Goal: Find specific page/section: Find specific page/section

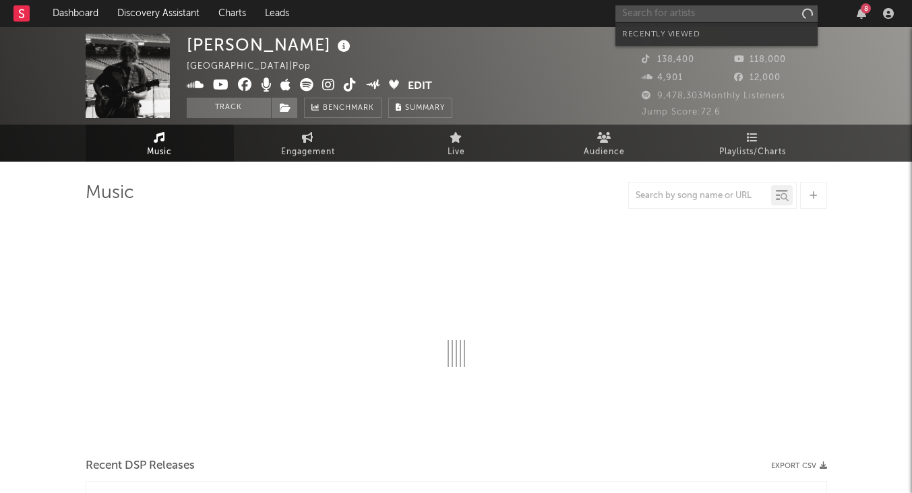
click at [705, 16] on input "text" at bounding box center [716, 13] width 202 height 17
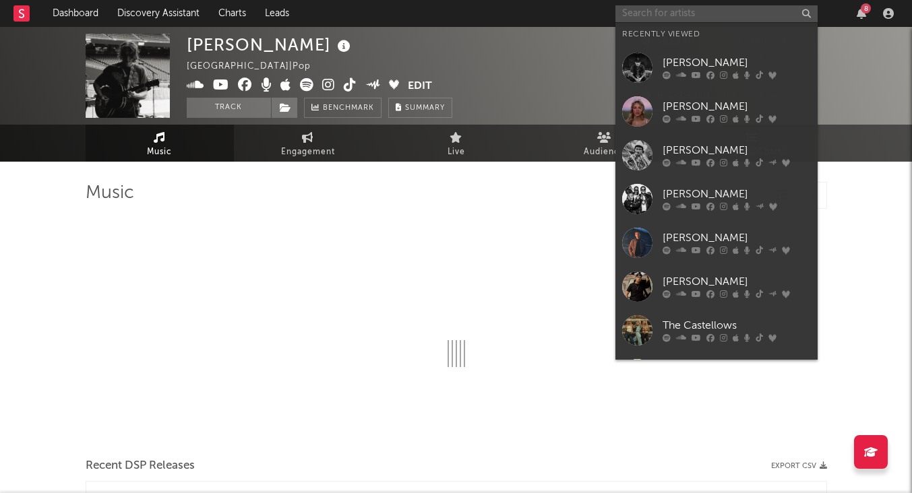
select select "6m"
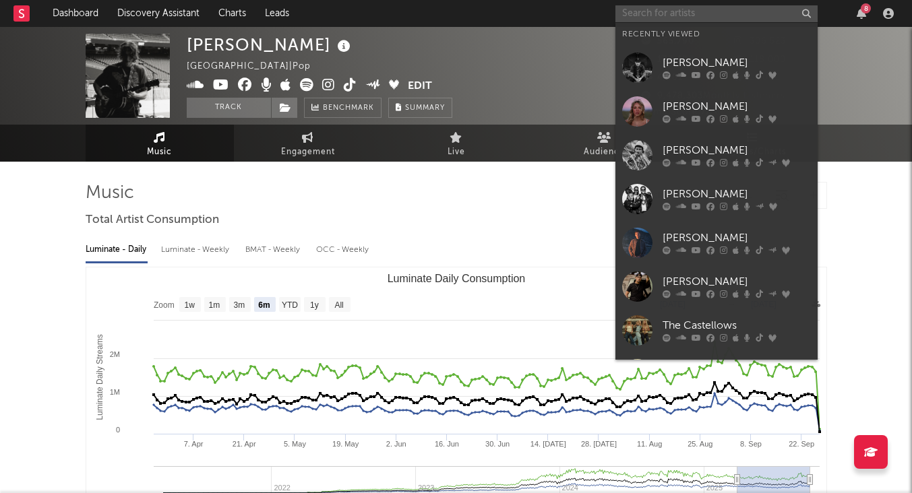
type input "f"
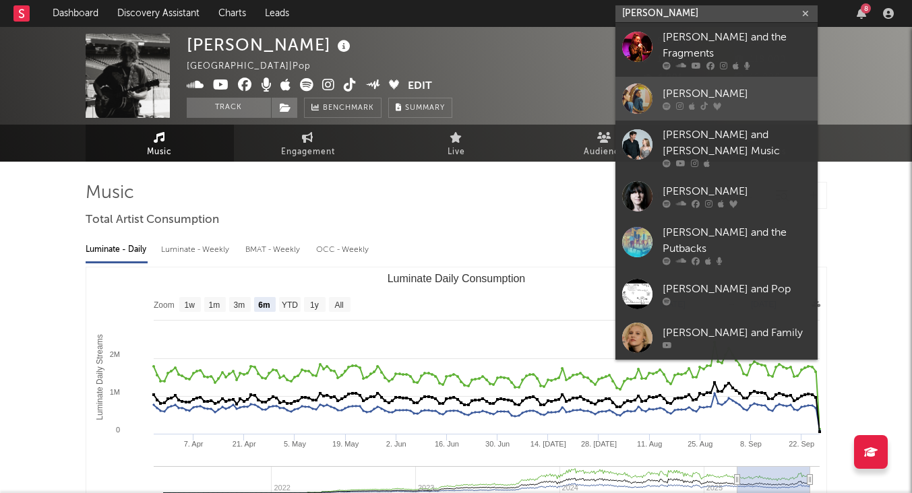
type input "[PERSON_NAME]"
click at [695, 86] on div "[PERSON_NAME]" at bounding box center [736, 94] width 148 height 16
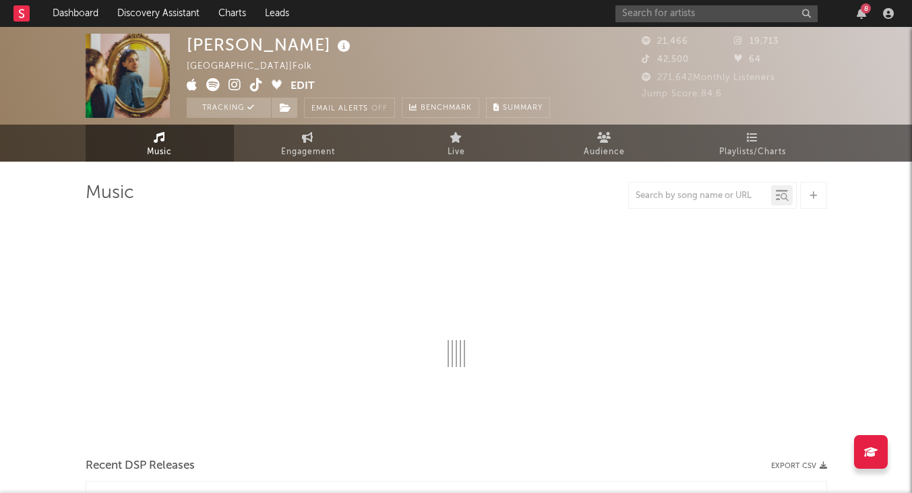
select select "6m"
